Goal: Information Seeking & Learning: Learn about a topic

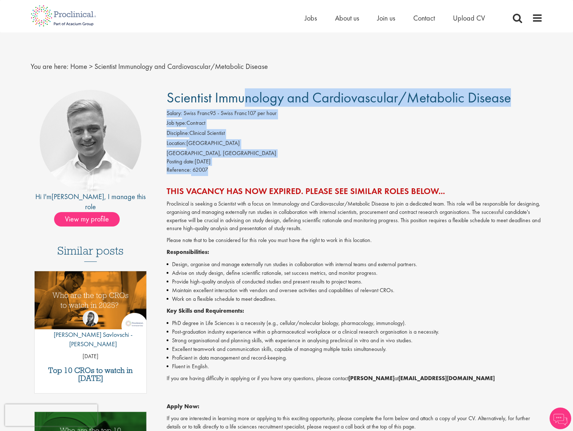
drag, startPoint x: 172, startPoint y: 102, endPoint x: 309, endPoint y: 176, distance: 155.2
click at [309, 176] on div "Scientist Immunology and Cardiovascular/Metabolic Disease Salary: Swiss Franc95…" at bounding box center [352, 305] width 392 height 431
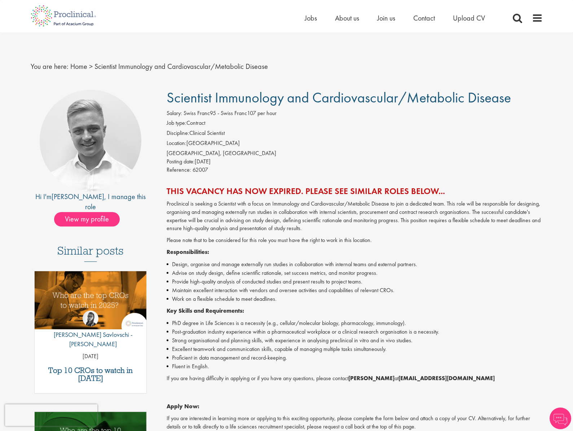
click at [369, 161] on div "Posting date: [DATE]" at bounding box center [355, 162] width 376 height 8
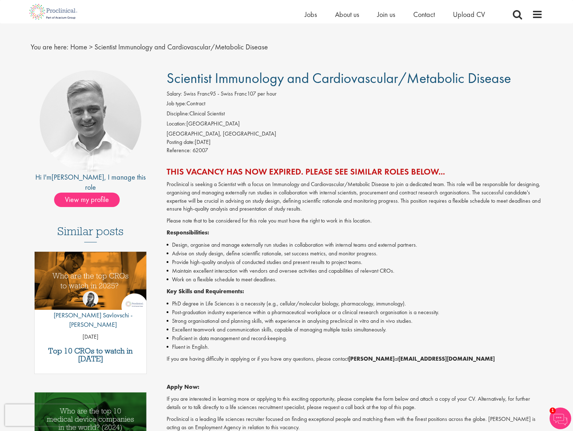
scroll to position [13, 0]
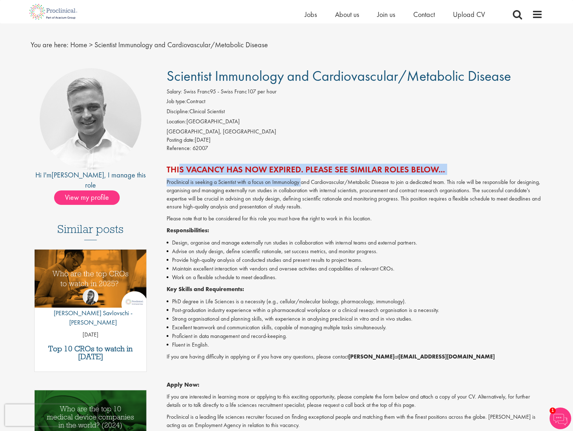
drag, startPoint x: 173, startPoint y: 175, endPoint x: 301, endPoint y: 182, distance: 127.9
click at [301, 182] on div "This vacancy has now expired. Please see similar roles below... Proclinical is …" at bounding box center [355, 297] width 376 height 264
drag, startPoint x: 442, startPoint y: 173, endPoint x: 434, endPoint y: 173, distance: 8.0
click at [442, 173] on h2 "This vacancy has now expired. Please see similar roles below..." at bounding box center [355, 169] width 376 height 9
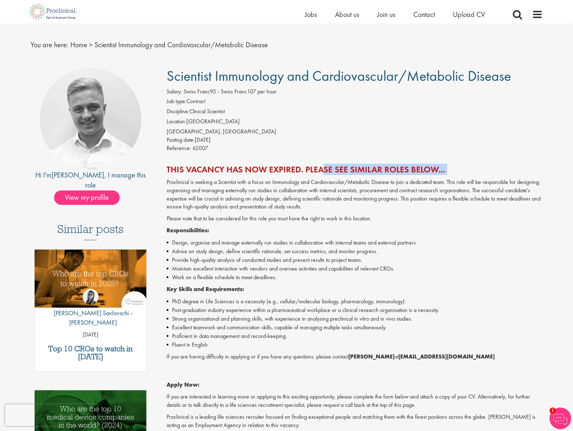
drag, startPoint x: 317, startPoint y: 168, endPoint x: 442, endPoint y: 177, distance: 125.0
click at [442, 177] on div "This vacancy has now expired. Please see similar roles below... Proclinical is …" at bounding box center [355, 297] width 376 height 264
click at [257, 190] on p "Proclinical is seeking a Scientist with a focus on Immunology and Cardiovascula…" at bounding box center [355, 194] width 376 height 33
drag, startPoint x: 221, startPoint y: 175, endPoint x: 231, endPoint y: 176, distance: 10.5
click at [255, 174] on div "This vacancy has now expired. Please see similar roles below... Proclinical is …" at bounding box center [355, 297] width 376 height 264
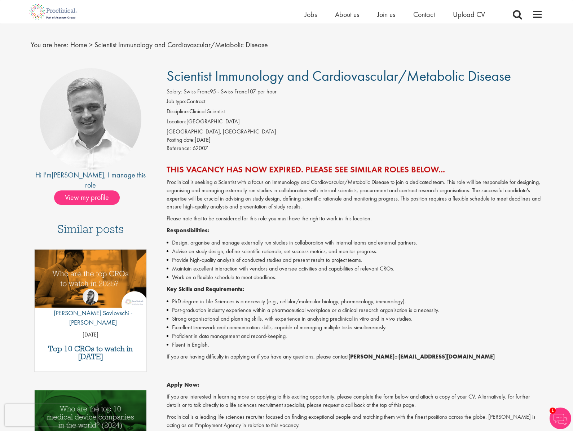
click at [206, 184] on p "Proclinical is seeking a Scientist with a focus on Immunology and Cardiovascula…" at bounding box center [355, 194] width 376 height 33
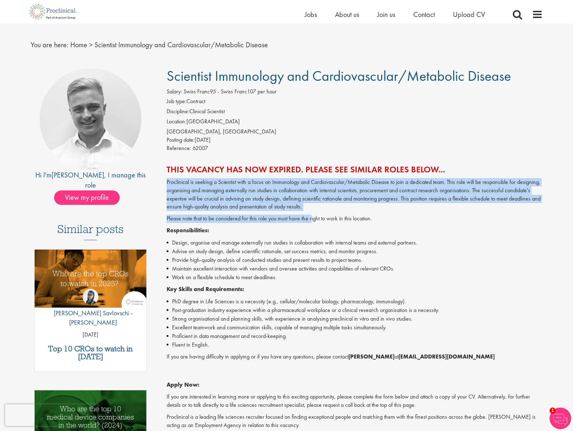
drag, startPoint x: 165, startPoint y: 182, endPoint x: 310, endPoint y: 220, distance: 150.0
click at [311, 220] on div "Scientist Immunology and Cardiovascular/Metabolic Disease Salary: Swiss Franc95…" at bounding box center [352, 283] width 392 height 431
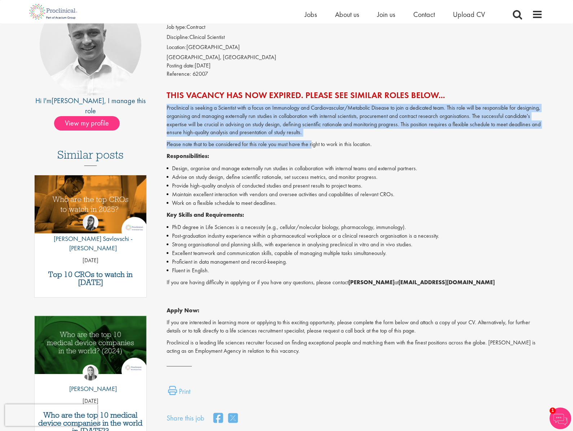
scroll to position [103, 0]
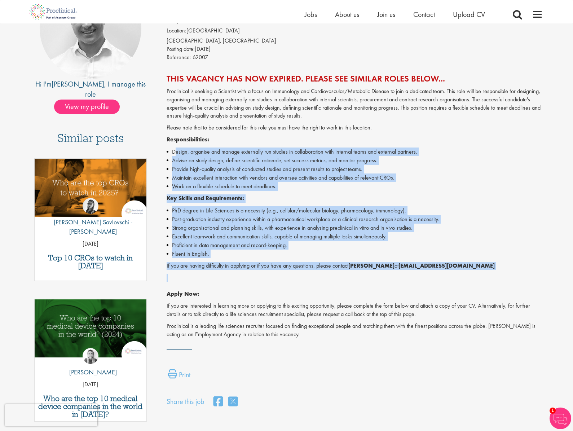
drag, startPoint x: 176, startPoint y: 153, endPoint x: 358, endPoint y: 278, distance: 220.3
click at [355, 278] on div "Proclinical is seeking a Scientist with a focus on Immunology and Cardiovascula…" at bounding box center [355, 212] width 376 height 251
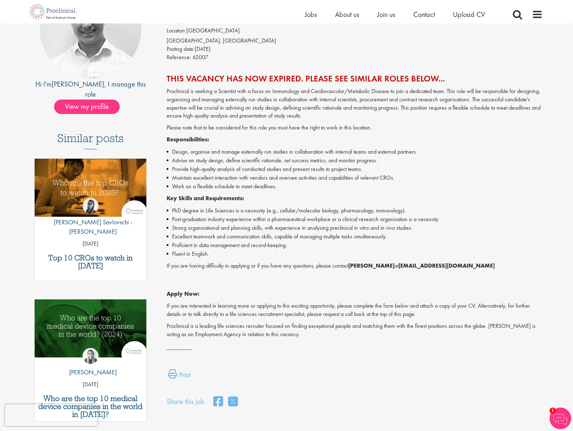
click at [337, 249] on li "Fluent in English." at bounding box center [355, 253] width 376 height 9
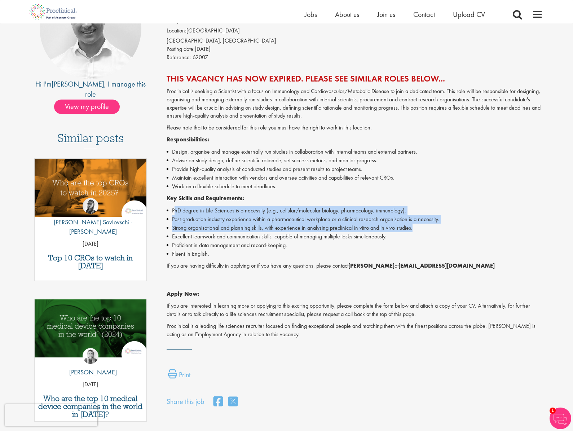
drag, startPoint x: 175, startPoint y: 209, endPoint x: 442, endPoint y: 226, distance: 268.0
click at [442, 226] on ul "PhD degree in Life Sciences is a necessity (e.g., cellular/molecular biology, p…" at bounding box center [355, 232] width 376 height 52
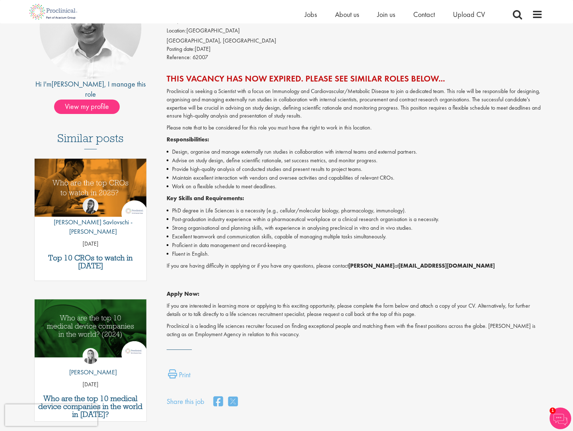
click at [445, 194] on div "Proclinical is seeking a Scientist with a focus on Immunology and Cardiovascula…" at bounding box center [355, 212] width 376 height 251
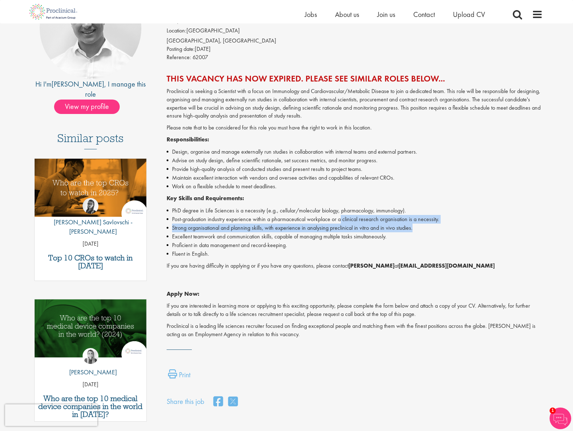
drag, startPoint x: 341, startPoint y: 220, endPoint x: 433, endPoint y: 227, distance: 91.8
click at [433, 227] on ul "PhD degree in Life Sciences is a necessity (e.g., cellular/molecular biology, p…" at bounding box center [355, 232] width 376 height 52
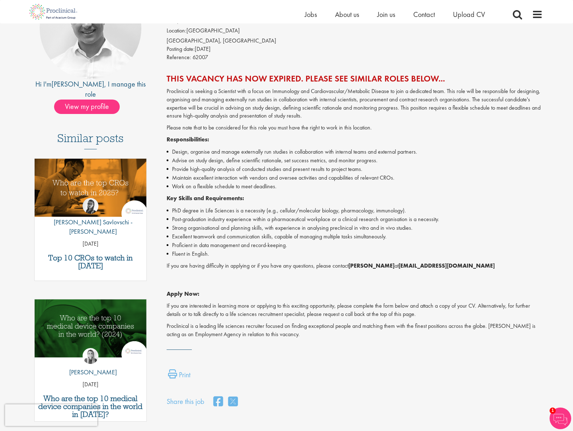
click at [213, 232] on li "Excellent teamwork and communication skills, capable of managing multiple tasks…" at bounding box center [355, 236] width 376 height 9
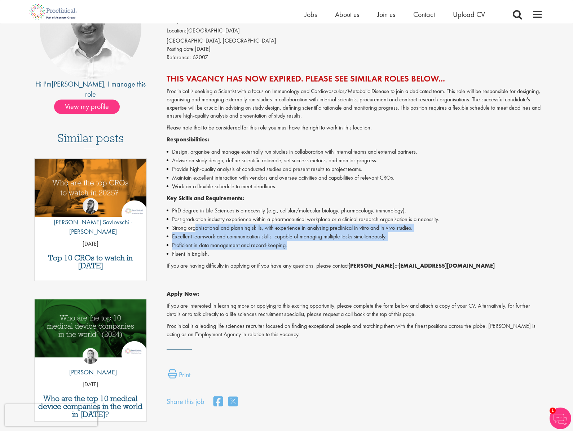
drag, startPoint x: 195, startPoint y: 229, endPoint x: 329, endPoint y: 246, distance: 134.5
click at [329, 246] on ul "PhD degree in Life Sciences is a necessity (e.g., cellular/molecular biology, p…" at bounding box center [355, 232] width 376 height 52
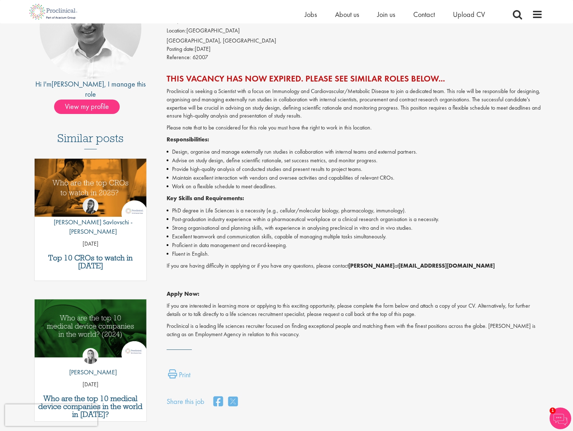
click at [226, 248] on li "Proficient in data management and record-keeping." at bounding box center [355, 245] width 376 height 9
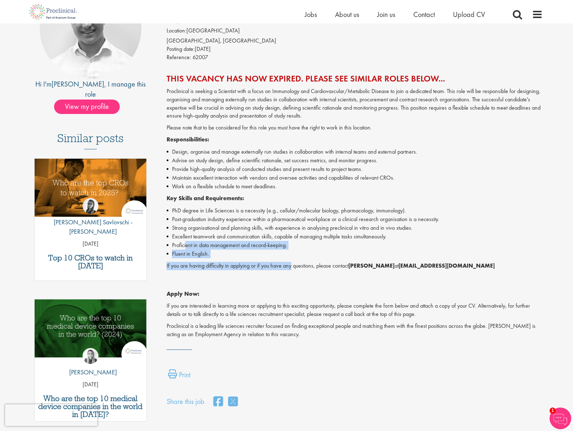
drag, startPoint x: 186, startPoint y: 244, endPoint x: 299, endPoint y: 253, distance: 113.6
click at [293, 262] on div "Proclinical is seeking a Scientist with a focus on Immunology and Cardiovascula…" at bounding box center [355, 212] width 376 height 251
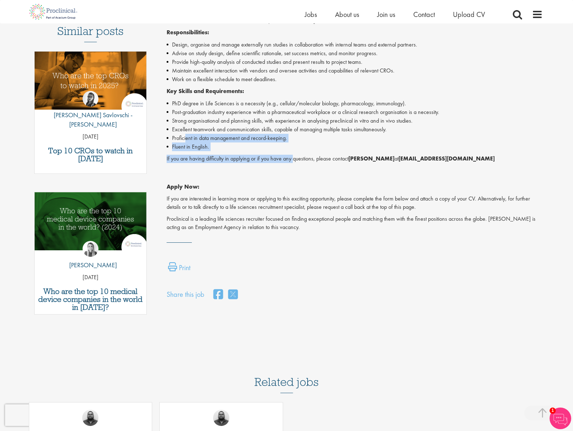
scroll to position [0, 0]
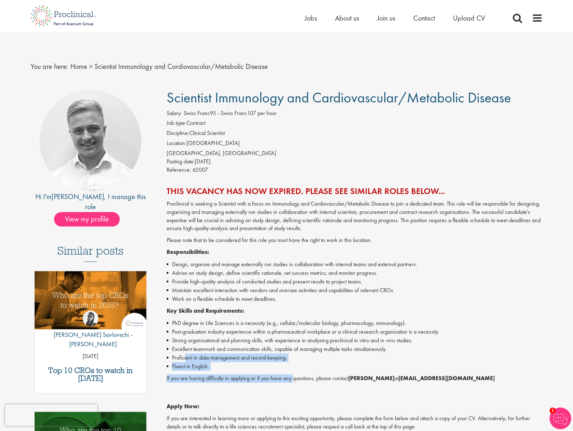
drag, startPoint x: 196, startPoint y: 161, endPoint x: 255, endPoint y: 163, distance: 59.2
click at [255, 163] on div "Posting date: [DATE]" at bounding box center [355, 162] width 376 height 8
